Goal: Navigation & Orientation: Find specific page/section

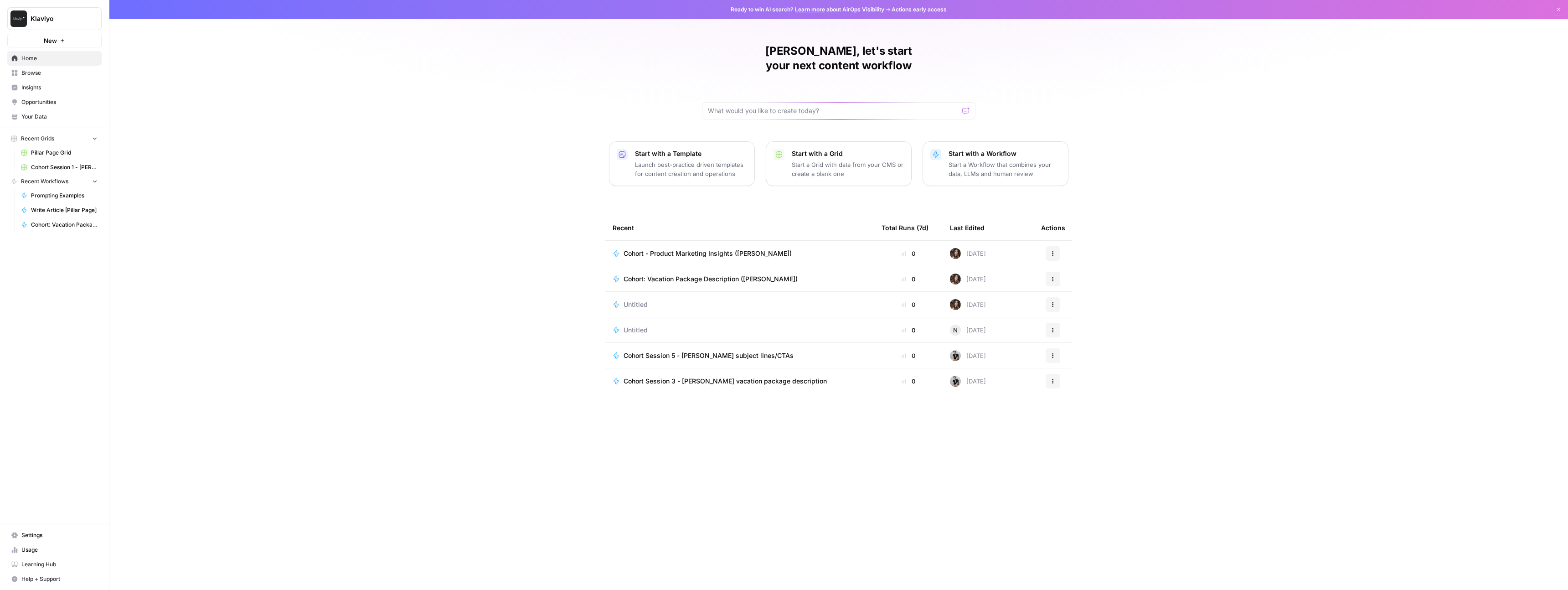
click at [55, 71] on span "Browse" at bounding box center [59, 73] width 76 height 8
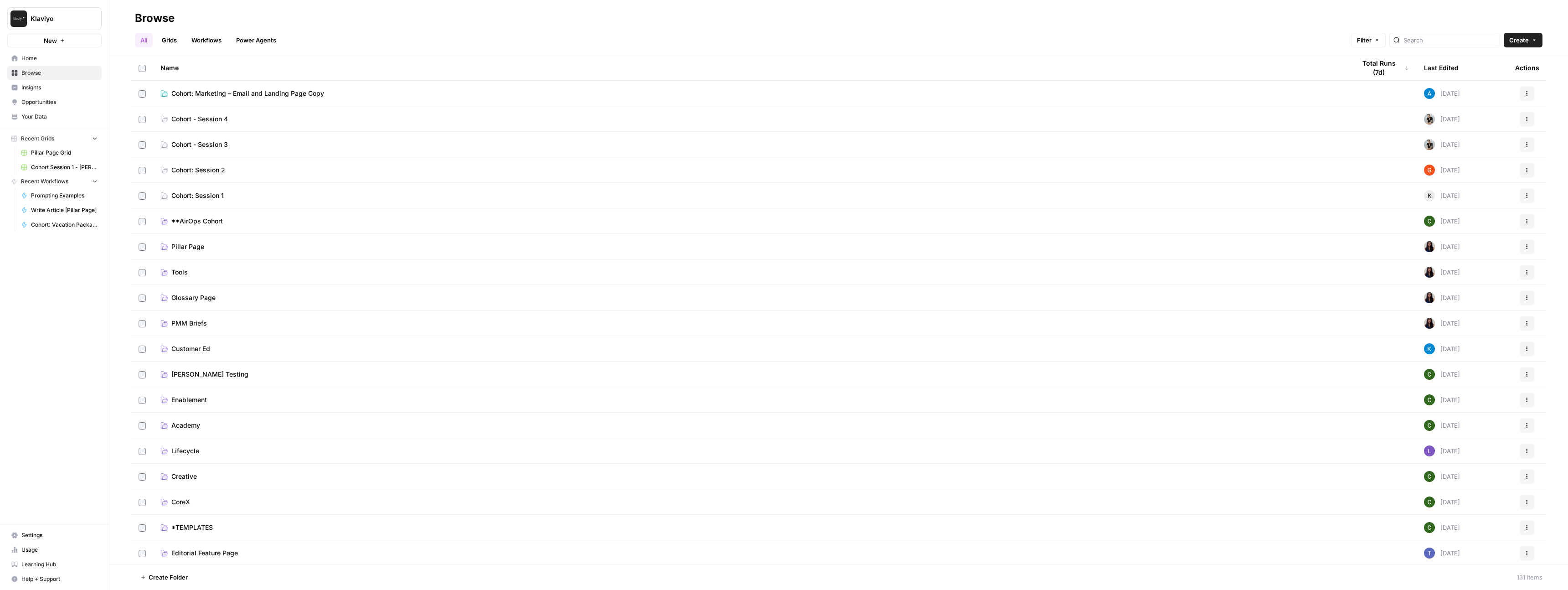
click at [286, 97] on span "Cohort: Marketing – Email and Landing Page Copy" at bounding box center [248, 93] width 152 height 9
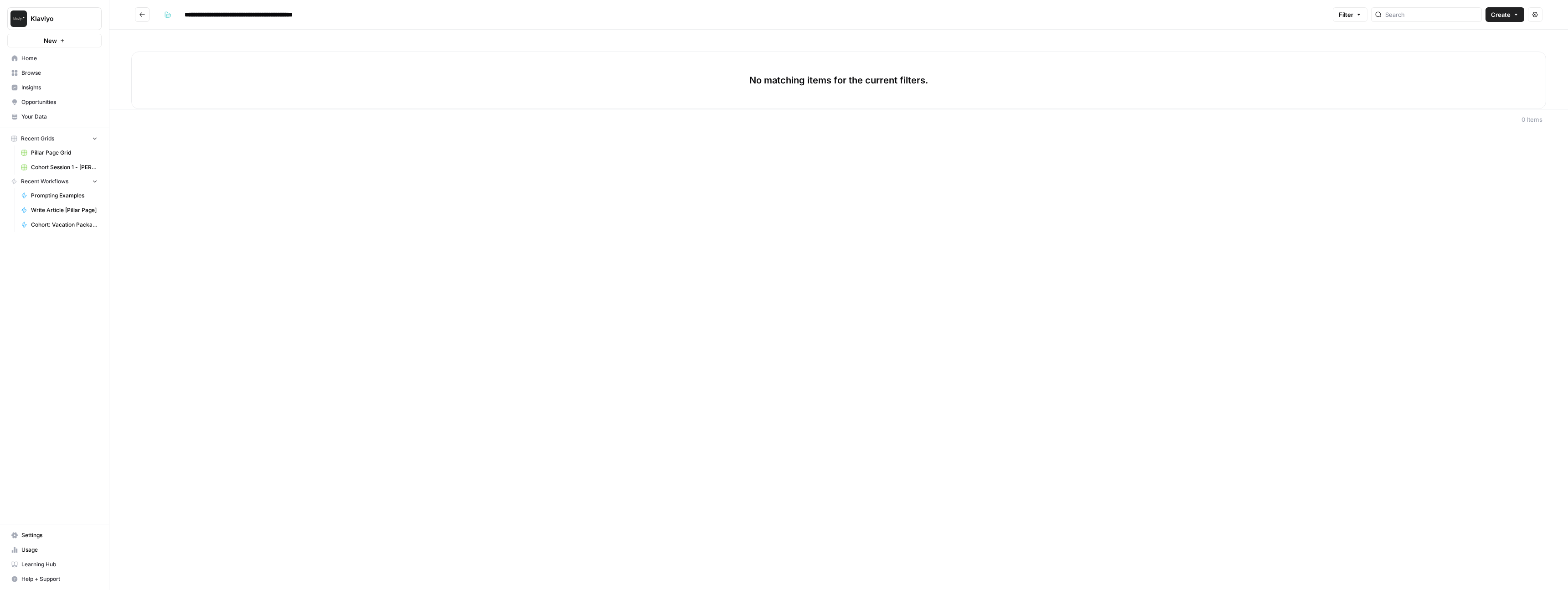
click at [143, 17] on icon "Go back" at bounding box center [141, 14] width 6 height 6
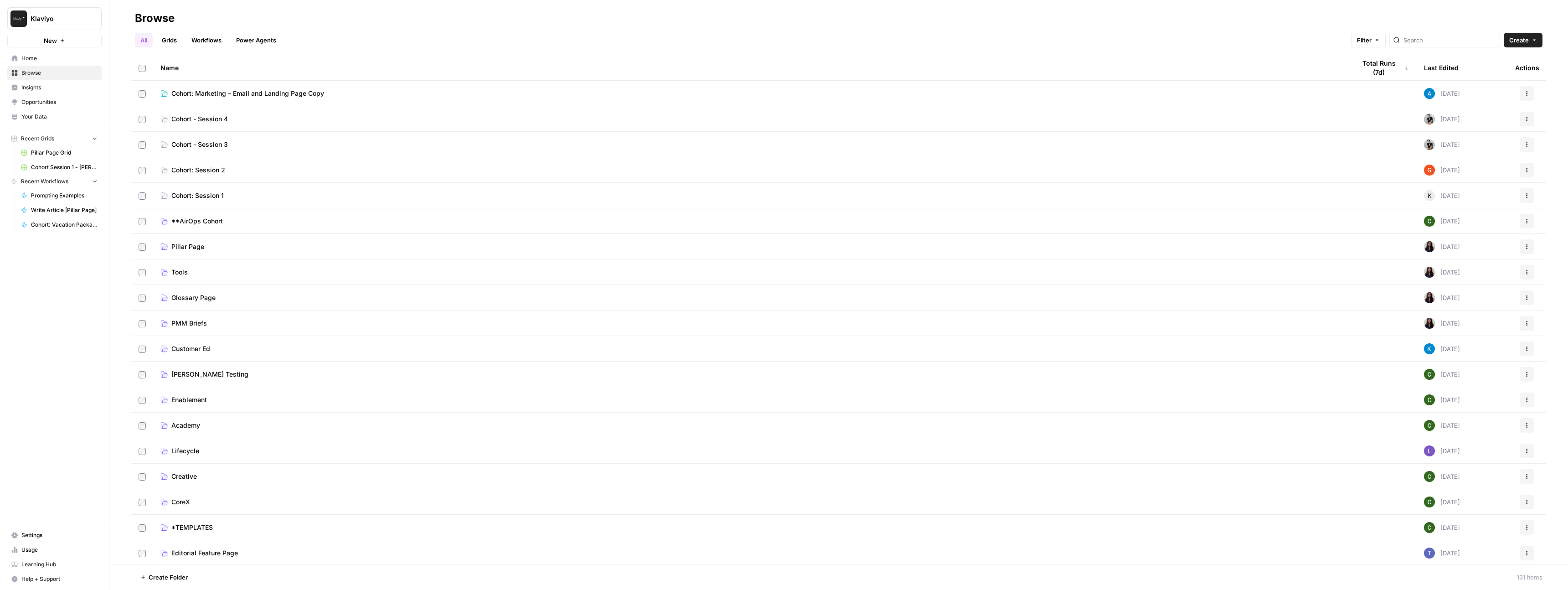
click at [215, 118] on span "Cohort - Session 4" at bounding box center [200, 119] width 56 height 9
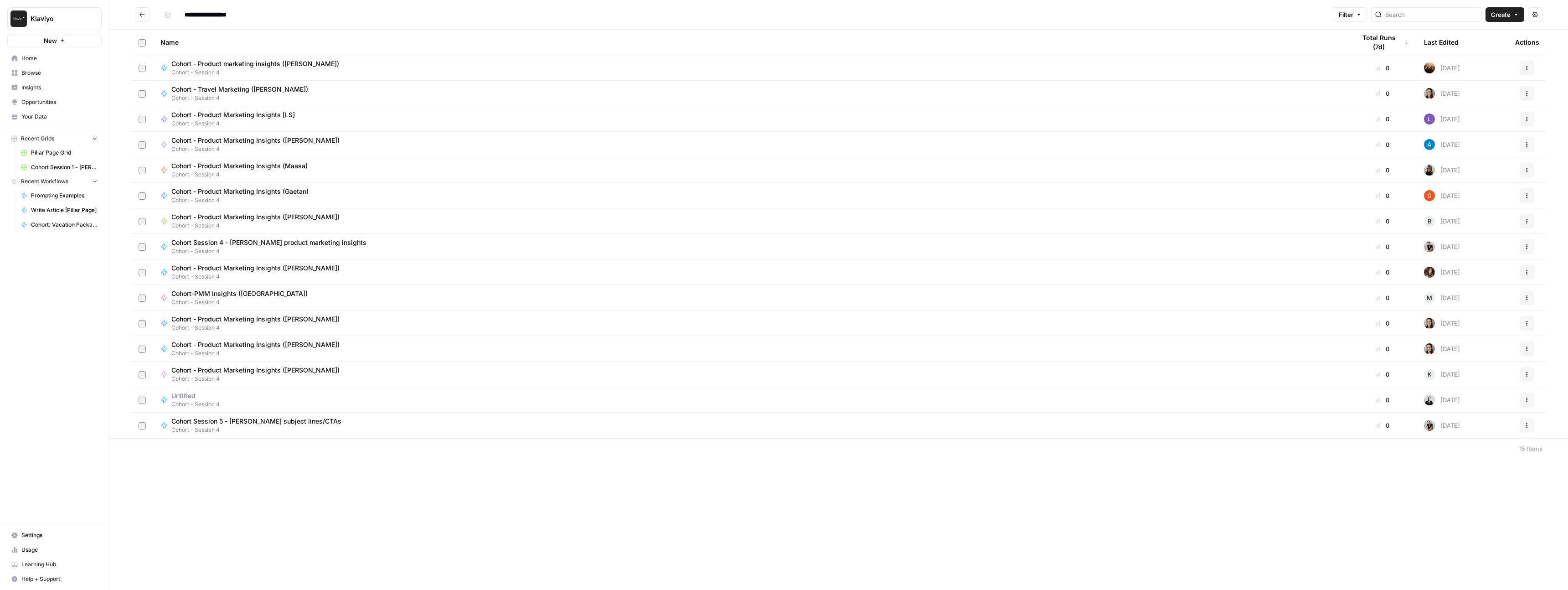
click at [139, 10] on button "Go back" at bounding box center [141, 14] width 14 height 14
